Goal: Task Accomplishment & Management: Manage account settings

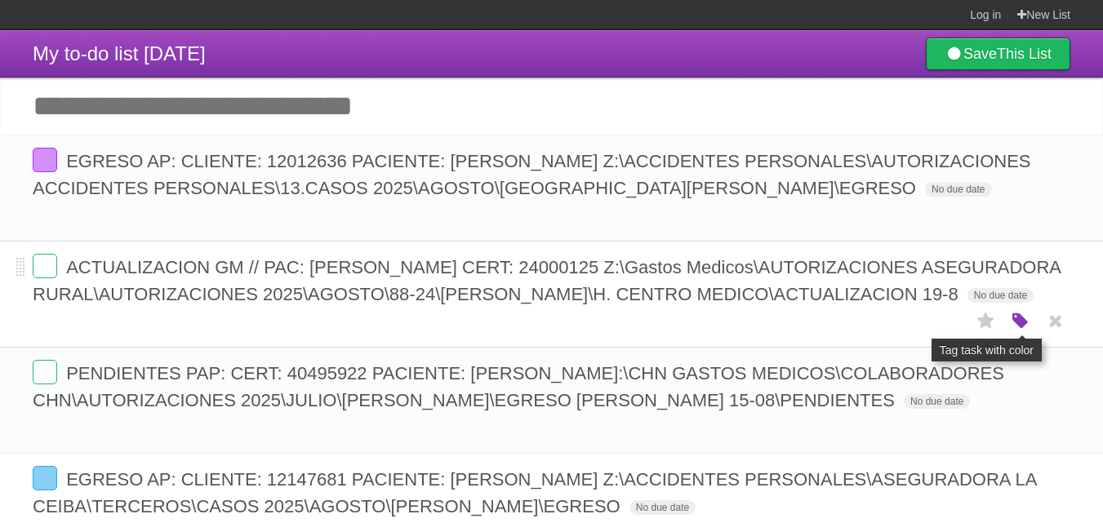
click at [1020, 318] on icon "button" at bounding box center [1020, 321] width 23 height 21
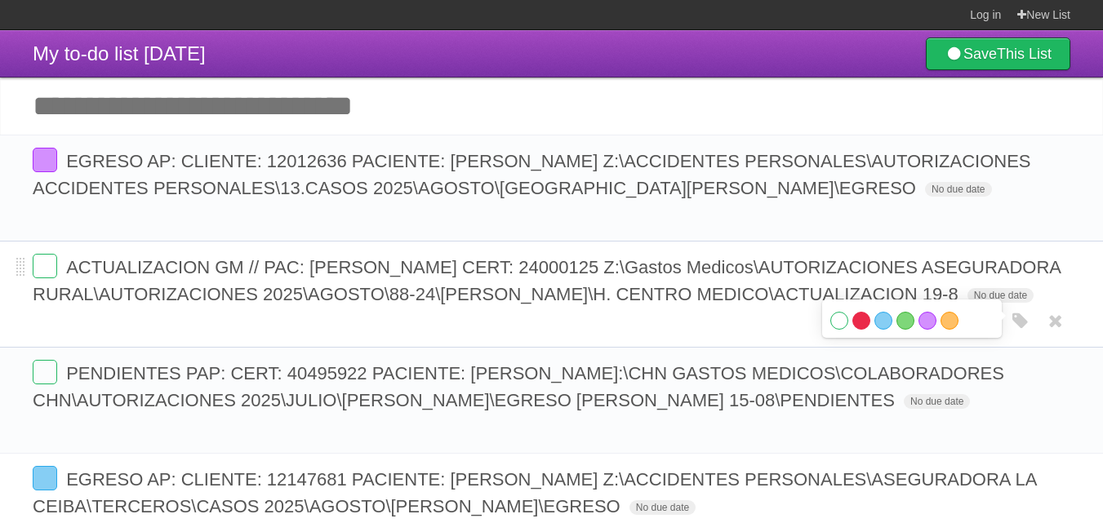
click at [862, 321] on label "Red" at bounding box center [861, 321] width 18 height 18
drag, startPoint x: 679, startPoint y: 268, endPoint x: 295, endPoint y: 315, distance: 386.6
click at [295, 304] on span "ACTUALIZACION GM // PAC: Brenda Janeth Girón Ovalle CERT: 24000125 Z:\Gastos Me…" at bounding box center [547, 280] width 1028 height 47
